Goal: Find specific page/section: Find specific page/section

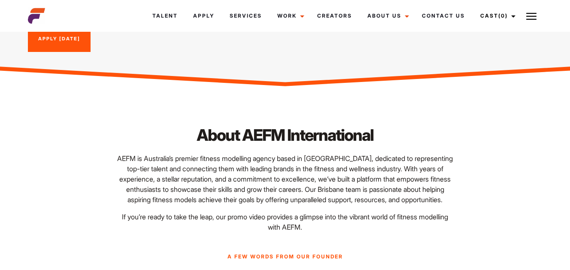
scroll to position [249, 0]
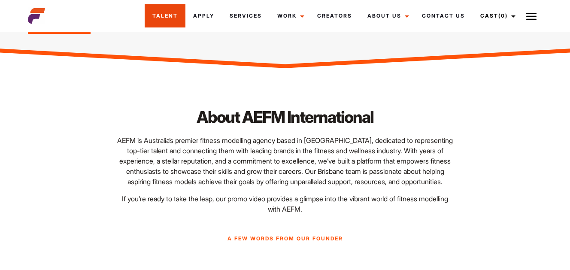
click at [172, 16] on link "Talent" at bounding box center [165, 15] width 41 height 23
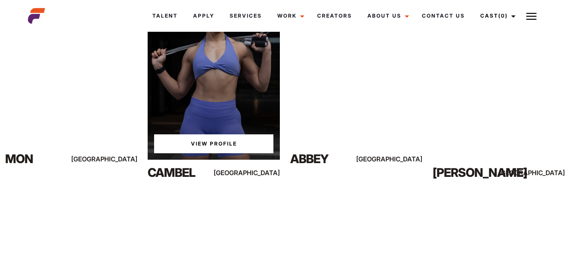
scroll to position [2092, 0]
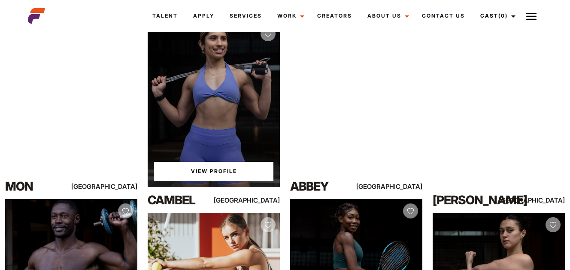
click at [222, 171] on link "View Profile" at bounding box center [213, 171] width 119 height 19
